Goal: Task Accomplishment & Management: Use online tool/utility

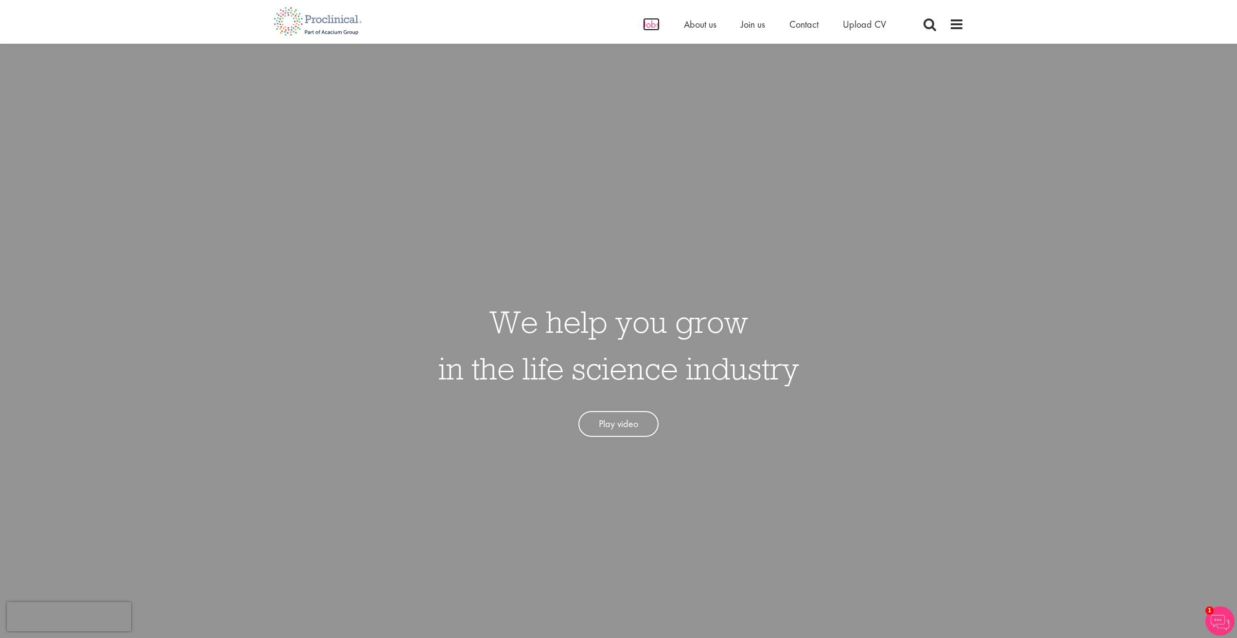
click at [651, 26] on span "Jobs" at bounding box center [651, 24] width 17 height 13
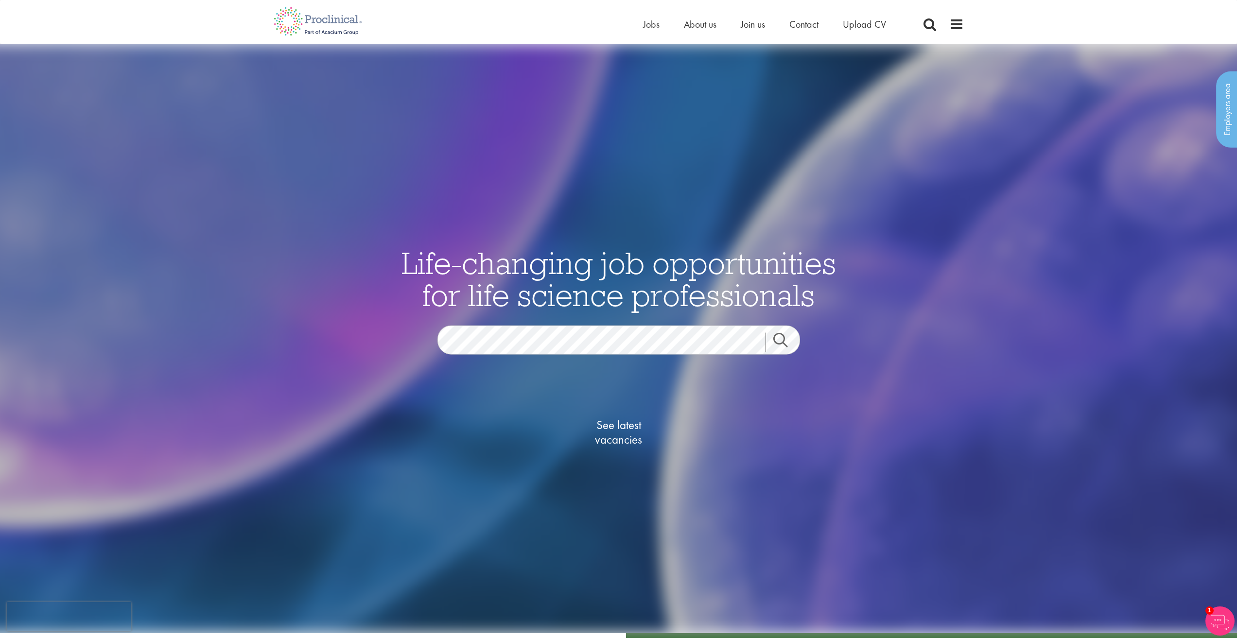
click at [790, 343] on link "Search" at bounding box center [787, 342] width 42 height 19
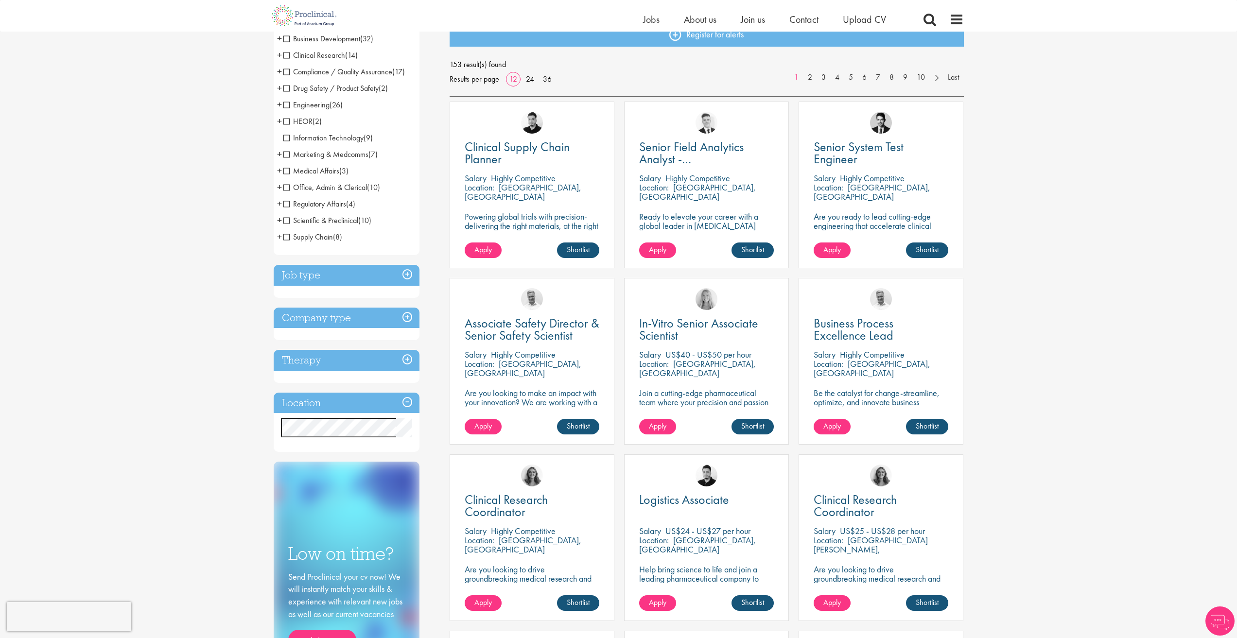
scroll to position [162, 0]
